Goal: Information Seeking & Learning: Check status

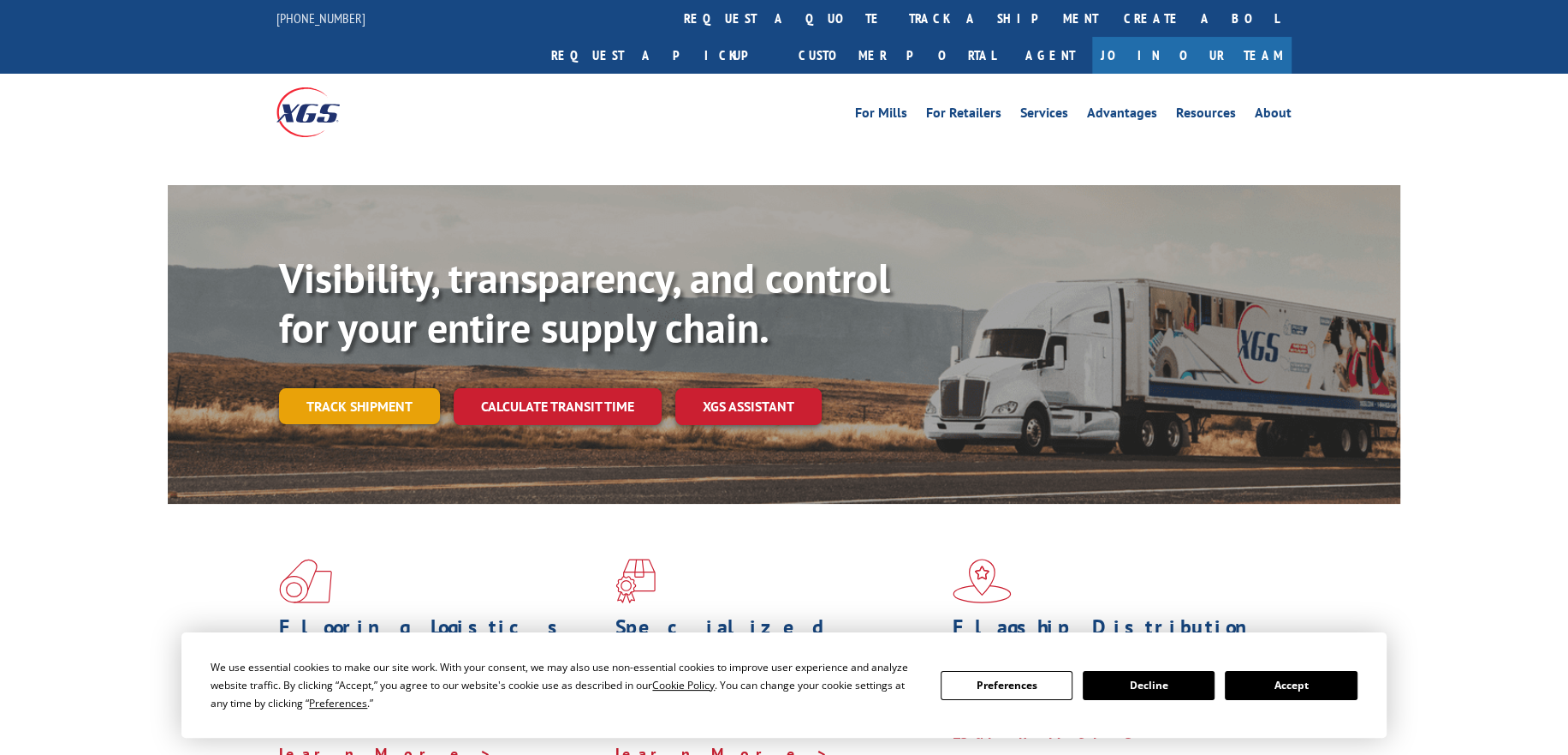
click at [349, 388] on link "Track shipment" at bounding box center [359, 406] width 161 height 36
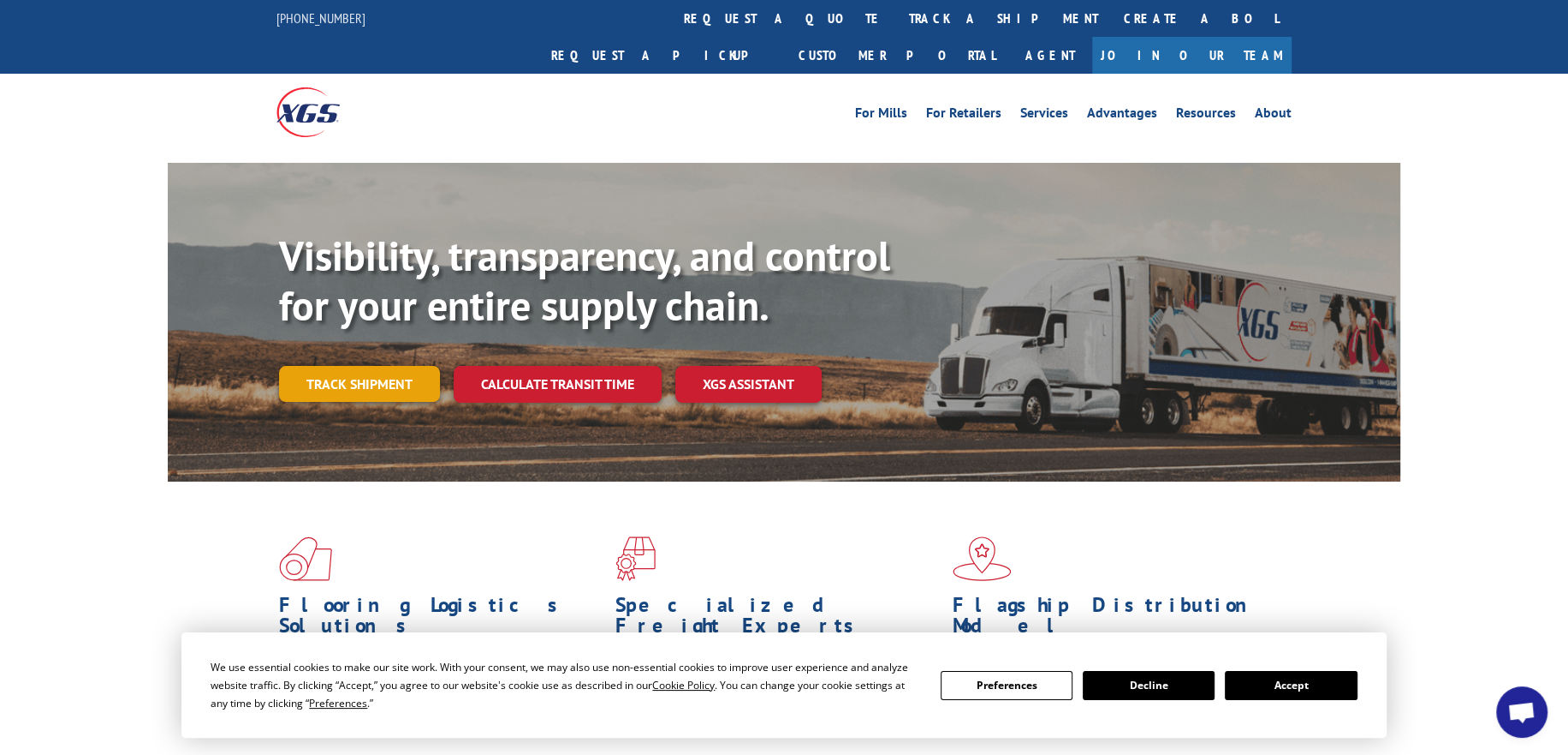
click at [358, 366] on link "Track shipment" at bounding box center [359, 384] width 161 height 36
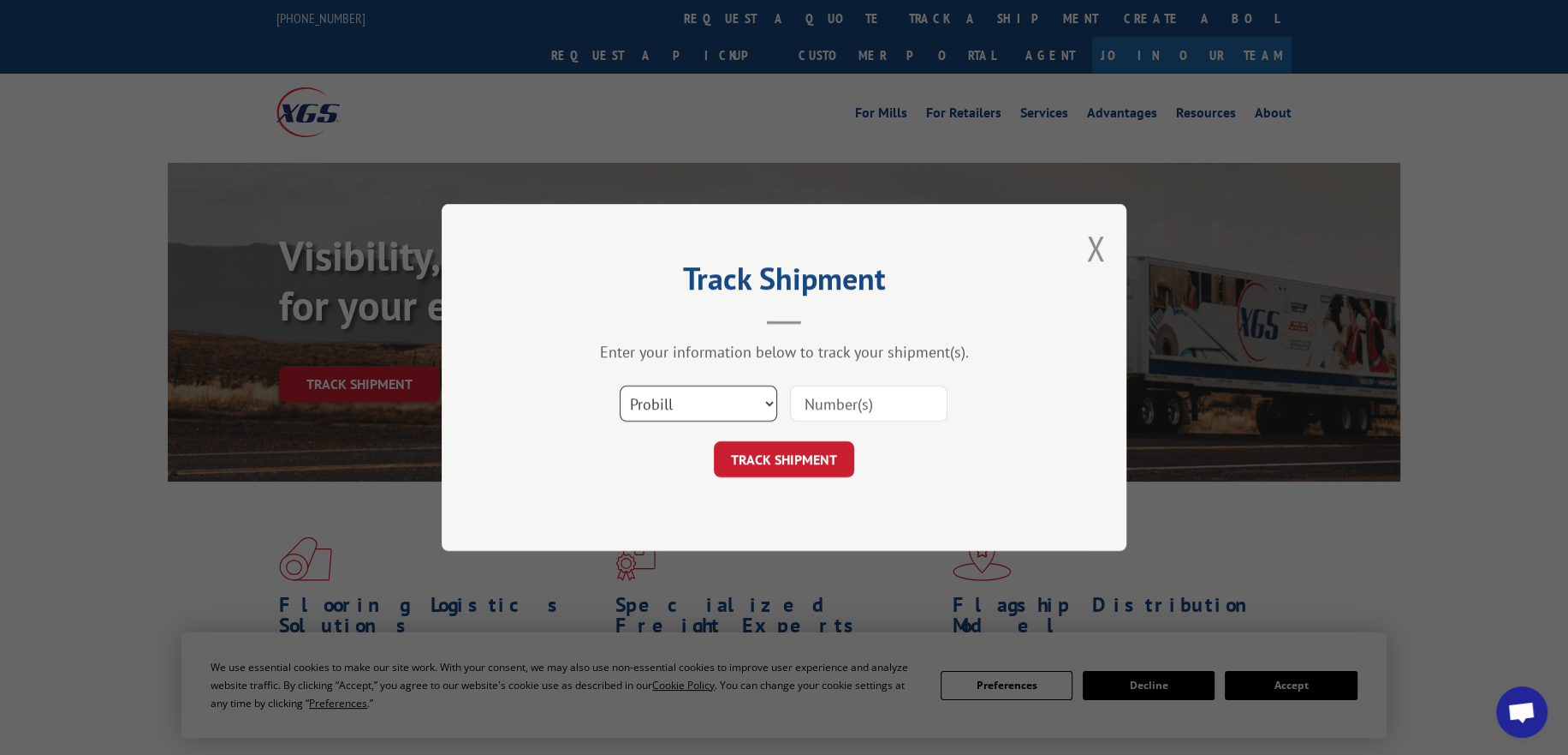
drag, startPoint x: 696, startPoint y: 388, endPoint x: 696, endPoint y: 406, distance: 18.0
click at [696, 392] on select "Select category... Probill BOL PO" at bounding box center [698, 403] width 158 height 36
select select "po"
click at [620, 385] on select "Select category... Probill BOL PO" at bounding box center [698, 403] width 158 height 36
click at [851, 406] on input at bounding box center [870, 403] width 158 height 36
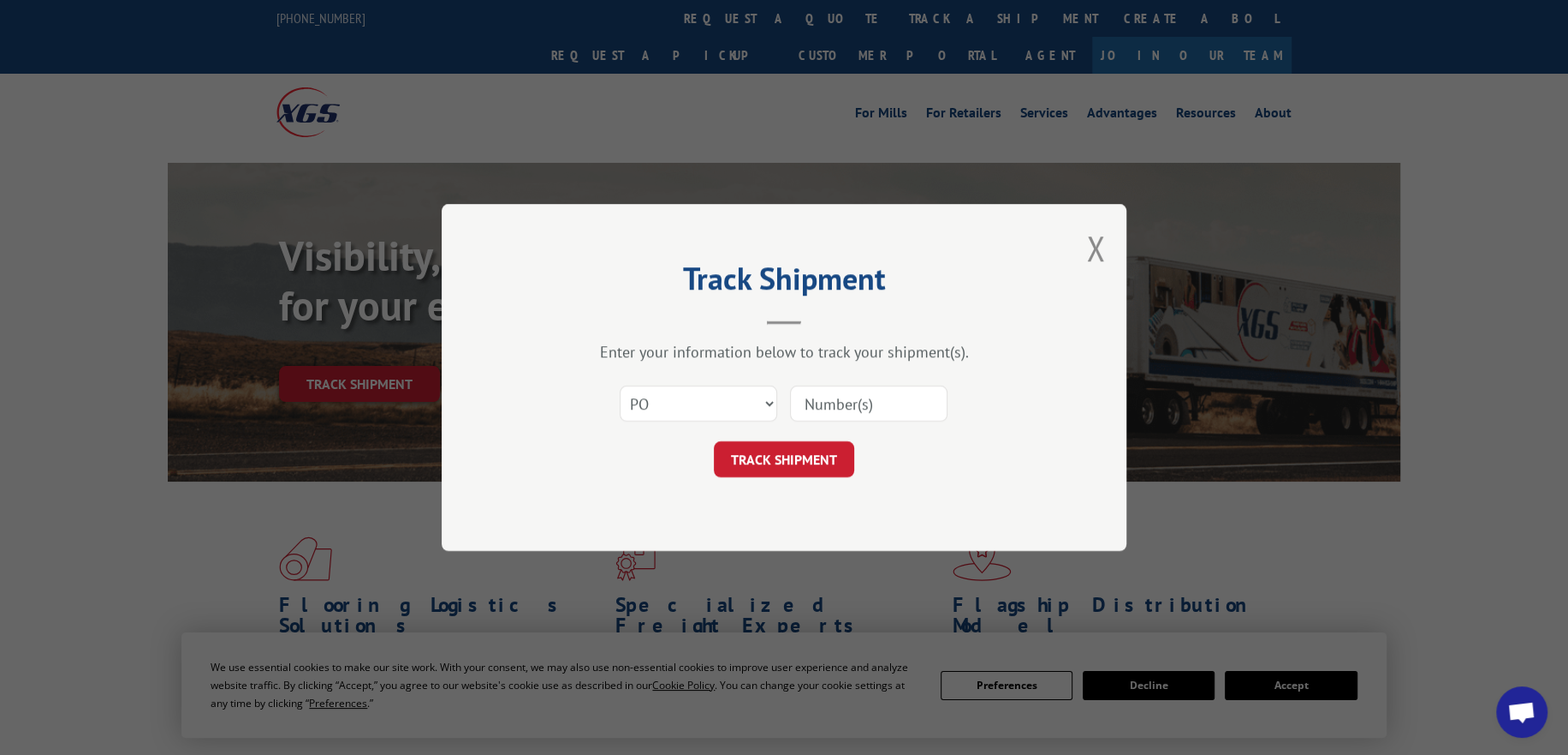
paste input "295979318"
type input "295979318"
click at [792, 452] on button "TRACK SHIPMENT" at bounding box center [784, 459] width 141 height 36
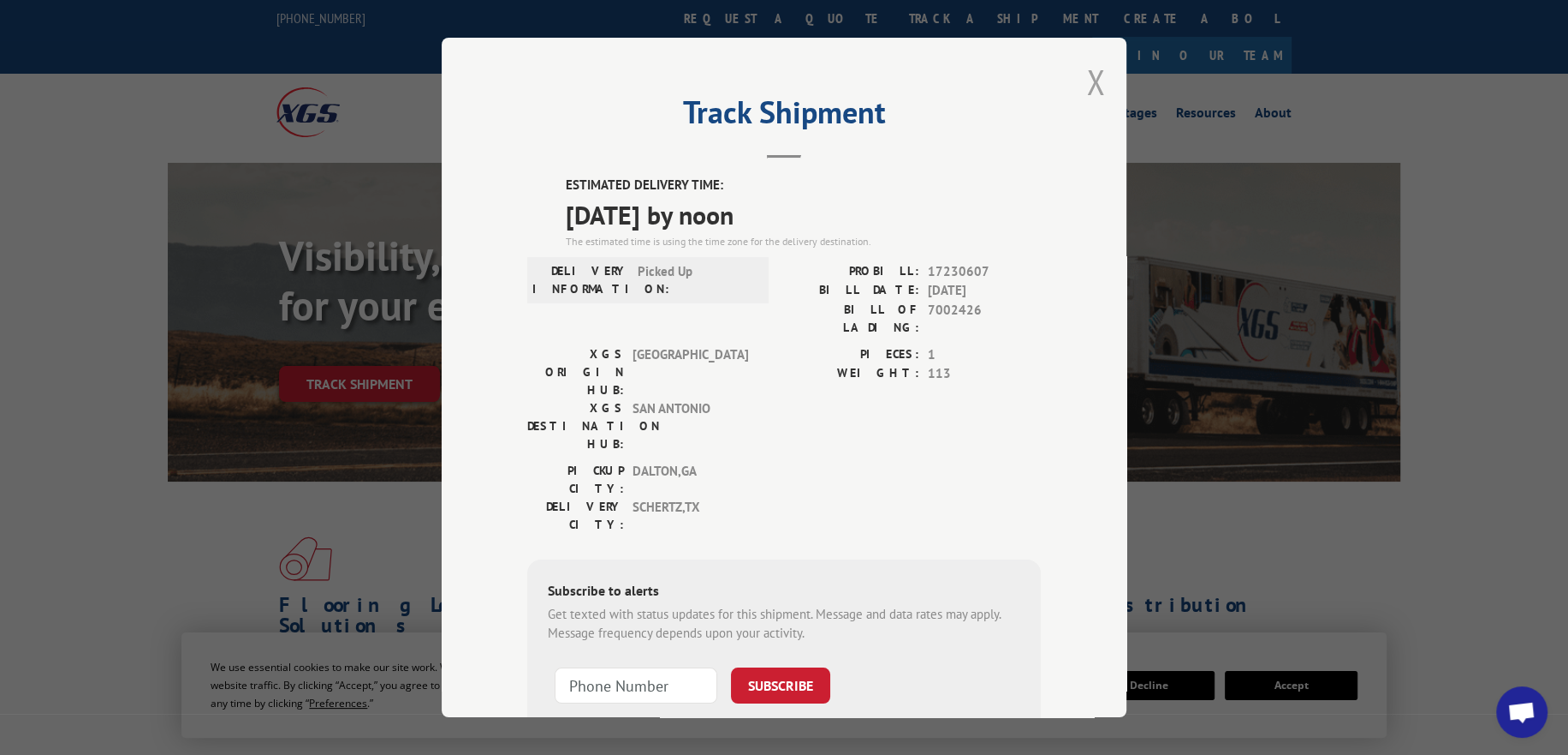
click at [1091, 82] on button "Close modal" at bounding box center [1096, 82] width 19 height 46
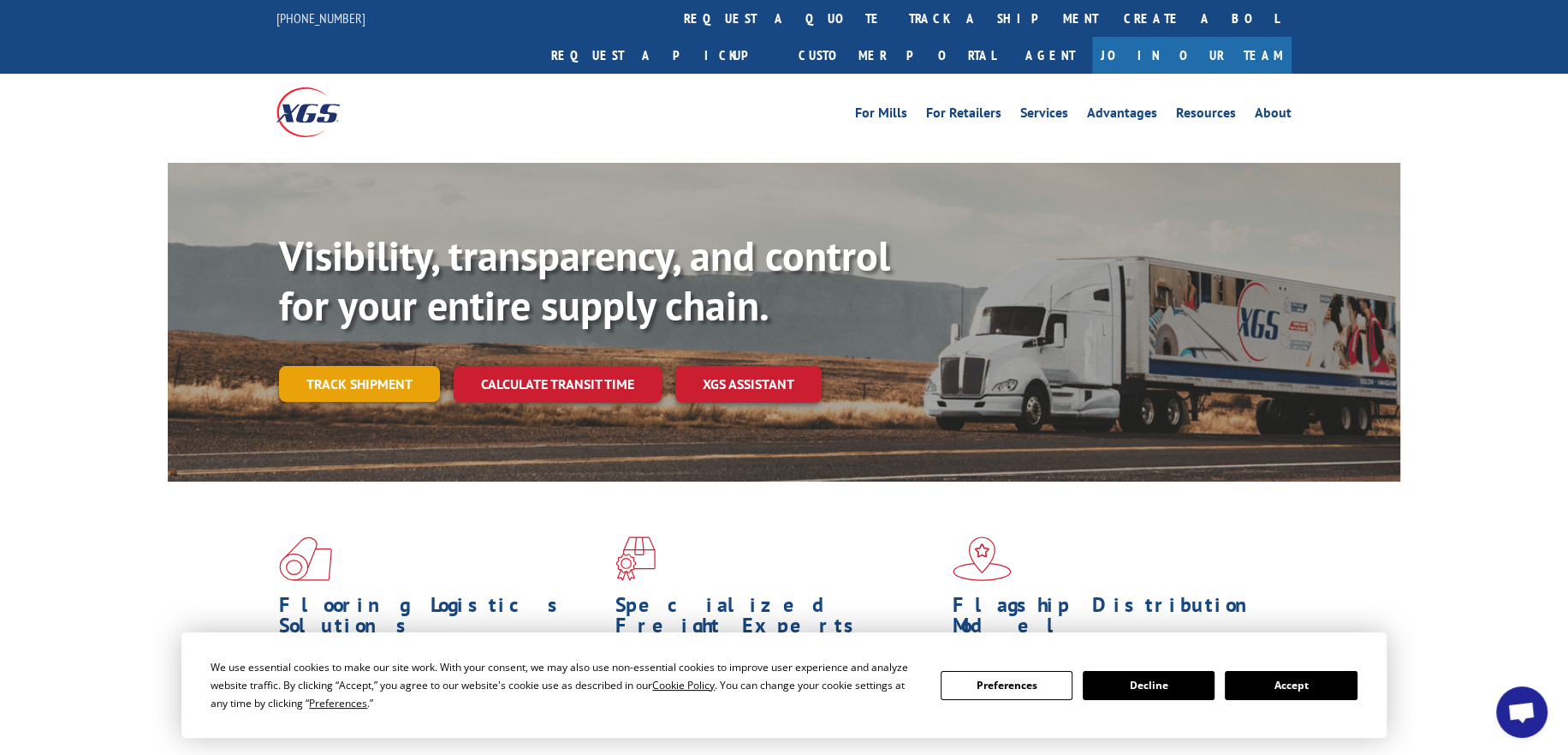
click at [330, 366] on link "Track shipment" at bounding box center [359, 384] width 161 height 36
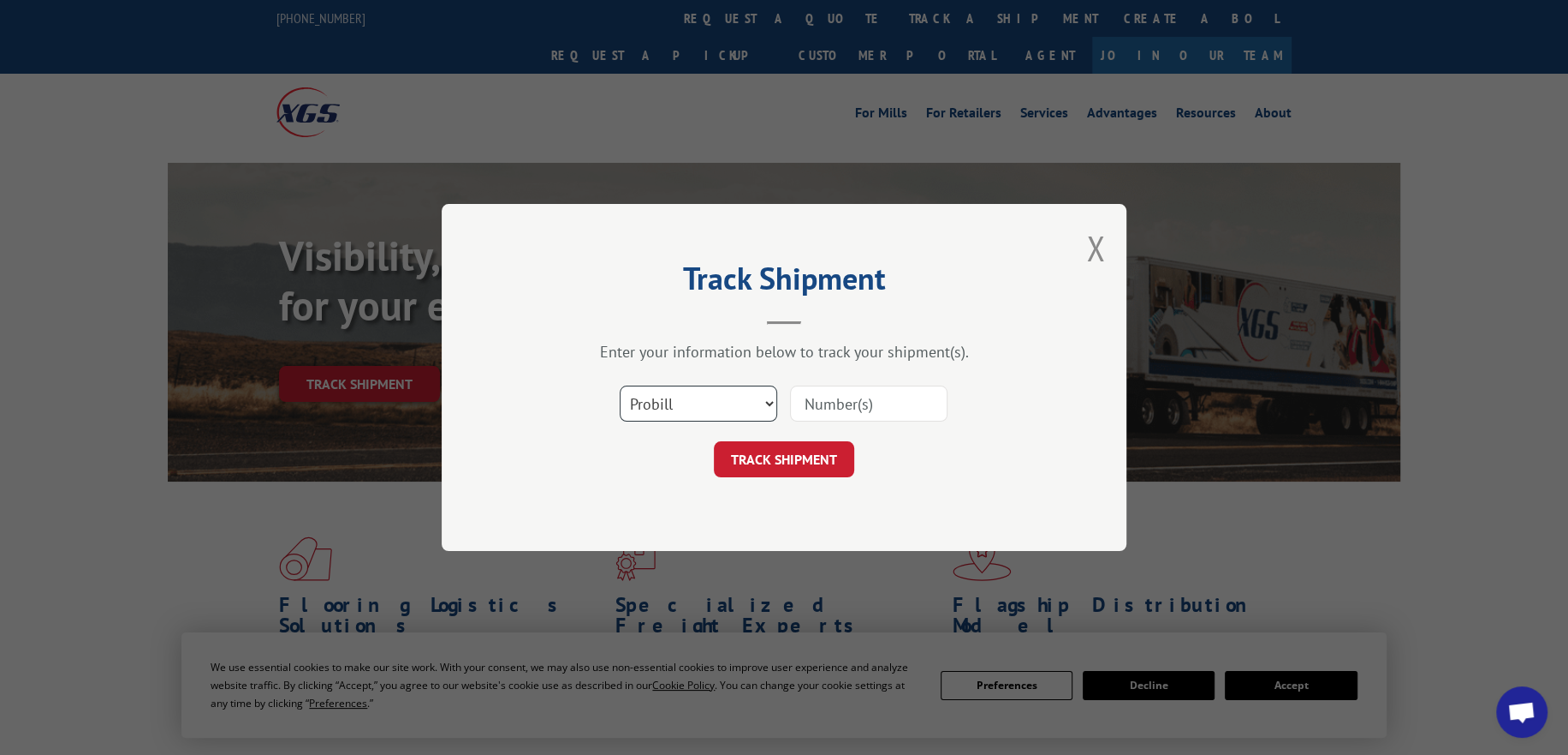
drag, startPoint x: 707, startPoint y: 395, endPoint x: 707, endPoint y: 410, distance: 15.0
click at [707, 395] on select "Select category... Probill BOL PO" at bounding box center [698, 403] width 158 height 36
select select "po"
click at [620, 385] on select "Select category... Probill BOL PO" at bounding box center [698, 403] width 158 height 36
click at [853, 397] on input at bounding box center [870, 403] width 158 height 36
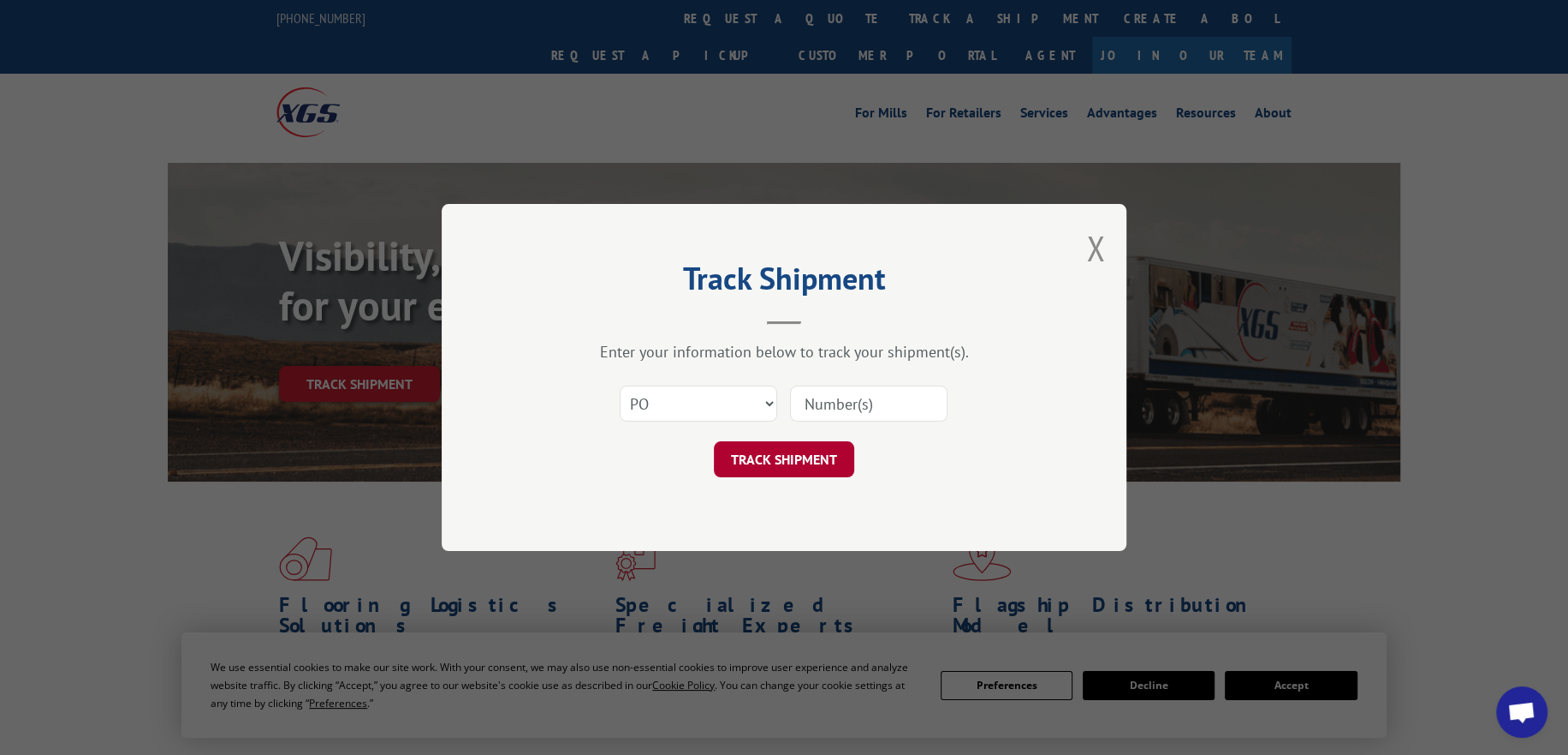
paste input "295973176"
click at [758, 474] on button "TRACK SHIPMENT" at bounding box center [784, 459] width 141 height 36
click at [841, 397] on input "295973176" at bounding box center [870, 403] width 158 height 36
type input "295973176"
click at [791, 466] on button "TRACK SHIPMENT" at bounding box center [784, 459] width 141 height 36
